Goal: Task Accomplishment & Management: Manage account settings

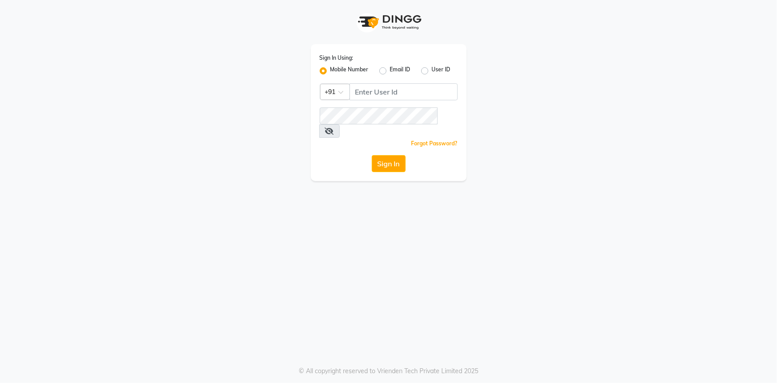
drag, startPoint x: 377, startPoint y: 80, endPoint x: 371, endPoint y: 83, distance: 7.4
click at [371, 83] on div "Sign In Using: Mobile Number Email ID User ID Country Code × +91 Remember me Fo…" at bounding box center [389, 112] width 156 height 137
click at [374, 94] on input "Username" at bounding box center [404, 91] width 108 height 17
type input "9111007022"
click at [392, 155] on button "Sign In" at bounding box center [389, 163] width 34 height 17
